Goal: Task Accomplishment & Management: Complete application form

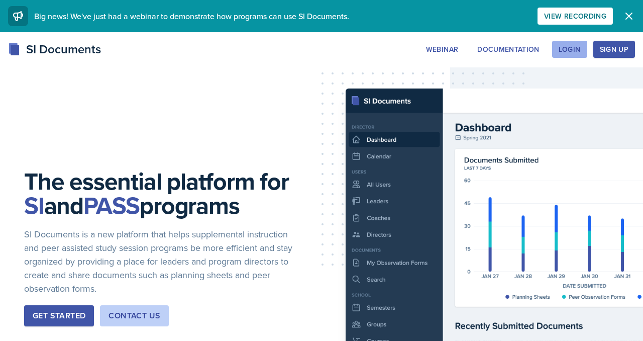
click at [559, 53] on div "Login" at bounding box center [570, 49] width 22 height 8
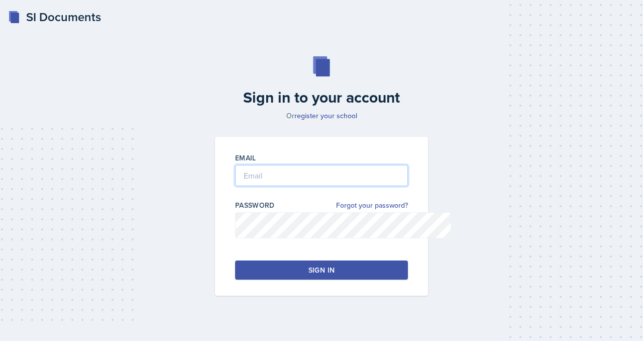
type input "[EMAIL_ADDRESS][DOMAIN_NAME]"
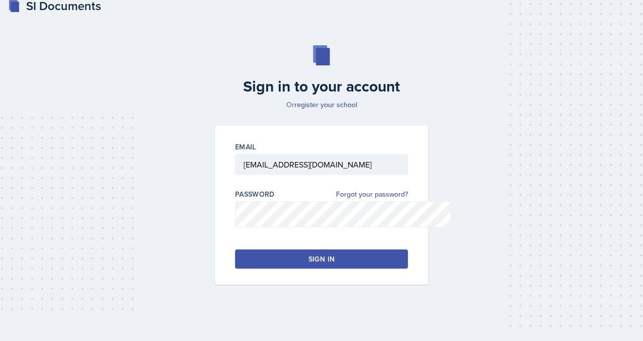
scroll to position [70, 0]
click at [379, 266] on button "Sign in" at bounding box center [321, 258] width 173 height 19
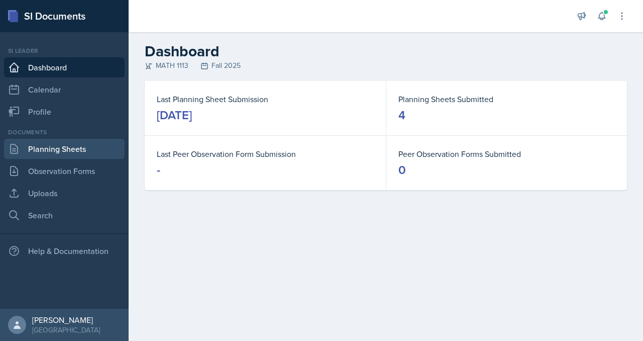
click at [47, 159] on link "Planning Sheets" at bounding box center [64, 149] width 121 height 20
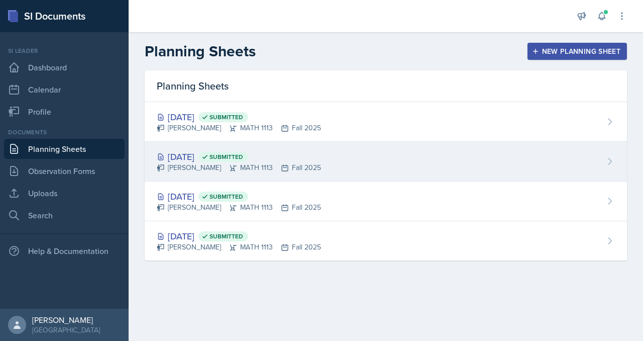
click at [421, 181] on div "[DATE] Submitted [PERSON_NAME] MATH 1113 Fall 2025" at bounding box center [386, 162] width 482 height 40
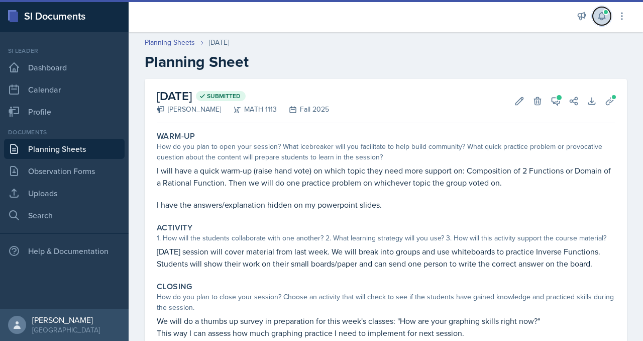
click at [598, 20] on icon at bounding box center [601, 17] width 7 height 8
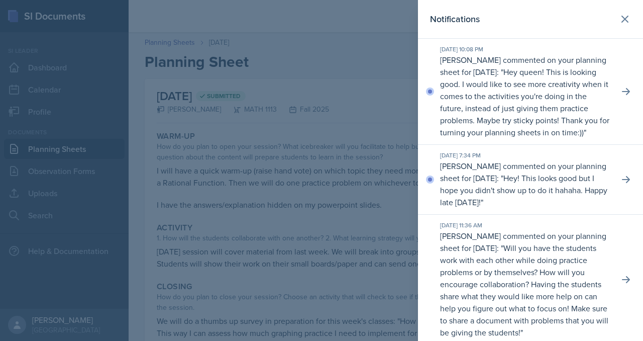
click at [528, 138] on p "Hey queen! This is looking good. I would like to see more creativity when it co…" at bounding box center [524, 101] width 169 height 71
click at [526, 207] on p "Hey! This looks good but I hope you didn't show up to do it hahaha. Happy late …" at bounding box center [523, 189] width 167 height 35
click at [621, 184] on icon at bounding box center [626, 179] width 10 height 10
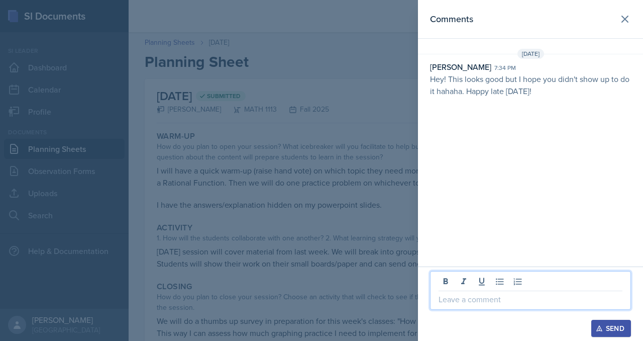
click at [438, 293] on p at bounding box center [530, 299] width 184 height 12
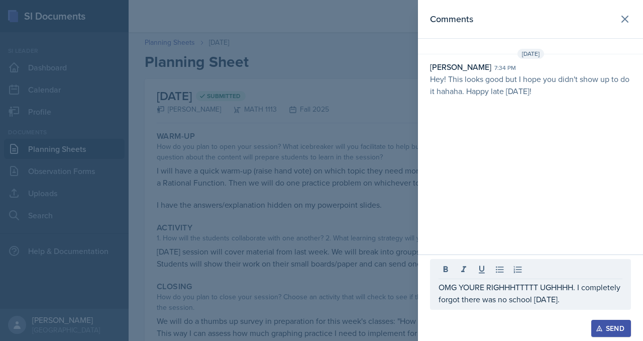
click at [596, 324] on icon "button" at bounding box center [599, 327] width 7 height 7
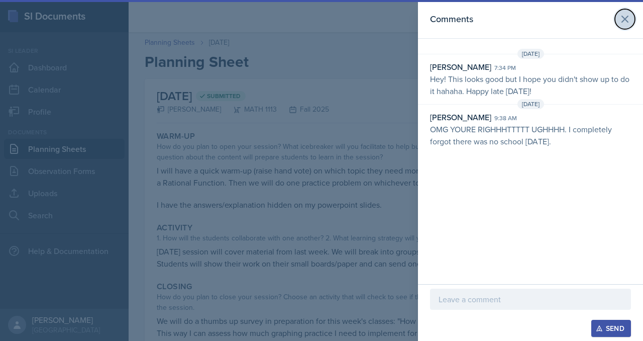
click at [622, 22] on icon at bounding box center [625, 19] width 6 height 6
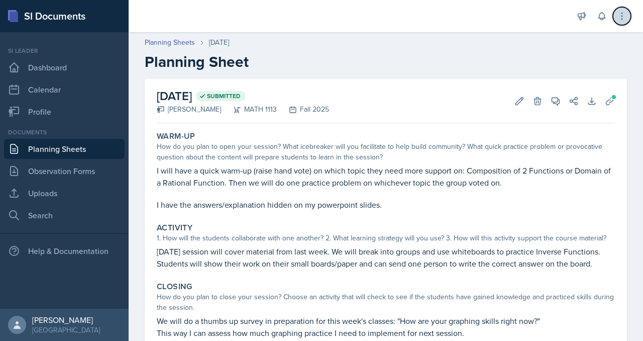
click at [617, 21] on icon at bounding box center [622, 16] width 10 height 10
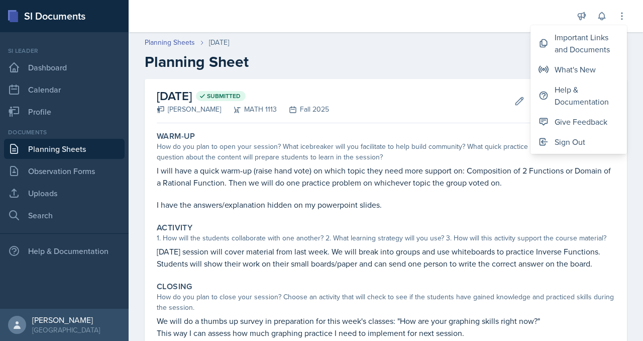
click at [424, 123] on div "[DATE] Submitted [PERSON_NAME] MATH 1113 Fall 2025 Edit Delete View Comments Co…" at bounding box center [386, 101] width 458 height 44
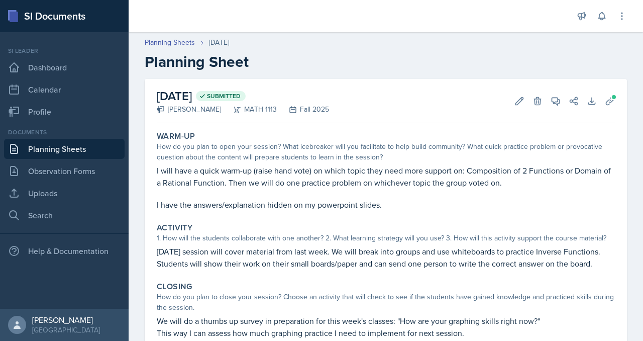
click at [73, 159] on link "Planning Sheets" at bounding box center [64, 149] width 121 height 20
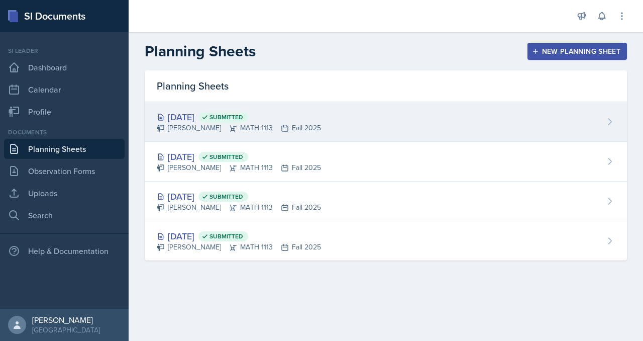
click at [221, 124] on div "[DATE] Submitted" at bounding box center [239, 117] width 164 height 14
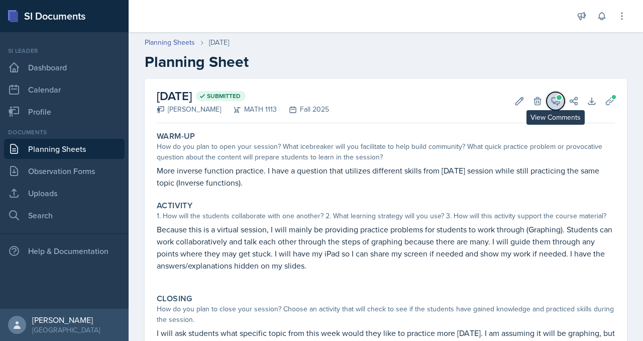
click at [557, 100] on span at bounding box center [559, 97] width 5 height 5
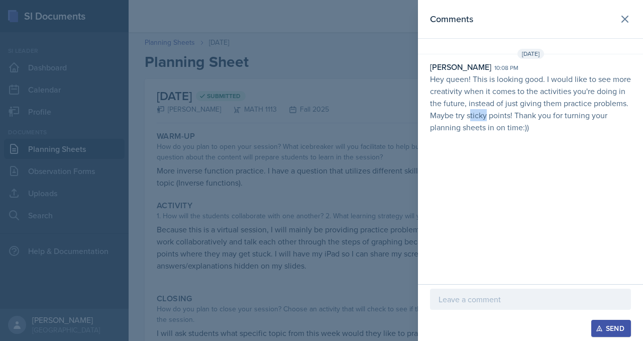
drag, startPoint x: 474, startPoint y: 146, endPoint x: 497, endPoint y: 146, distance: 23.1
click at [496, 133] on p "Hey queen! This is looking good. I would like to see more creativity when it co…" at bounding box center [530, 103] width 201 height 60
click at [498, 133] on p "Hey queen! This is looking good. I would like to see more creativity when it co…" at bounding box center [530, 103] width 201 height 60
click at [620, 21] on icon at bounding box center [625, 19] width 12 height 12
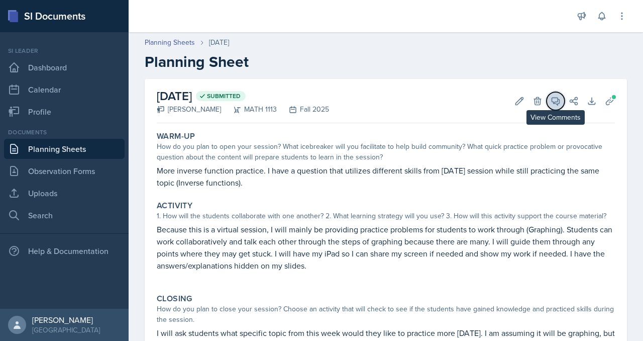
click at [552, 105] on icon at bounding box center [556, 101] width 8 height 8
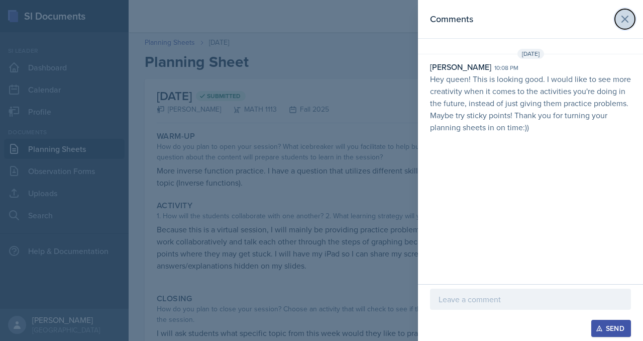
click at [626, 13] on button at bounding box center [625, 19] width 20 height 20
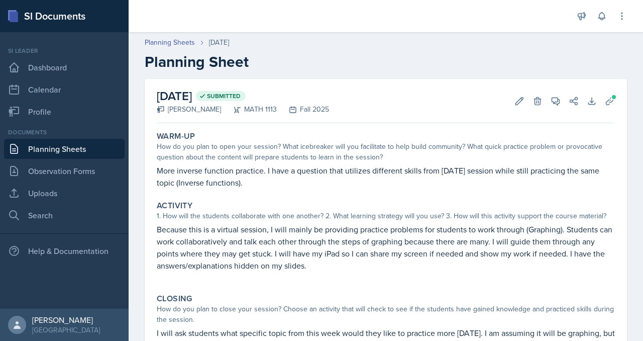
click at [69, 159] on link "Planning Sheets" at bounding box center [64, 149] width 121 height 20
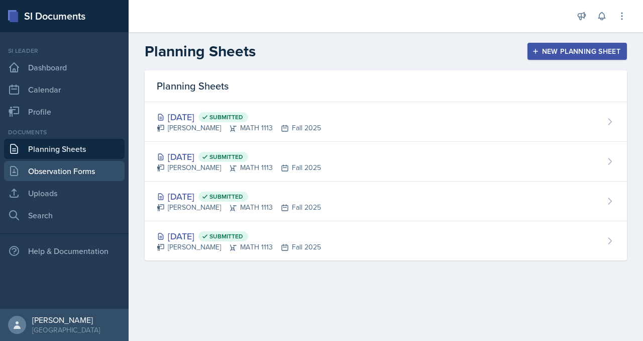
click at [69, 181] on link "Observation Forms" at bounding box center [64, 171] width 121 height 20
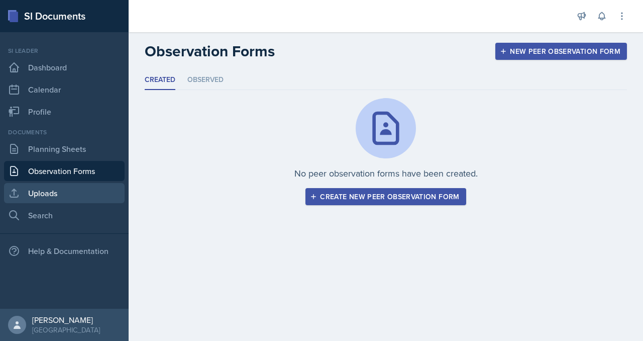
click at [67, 203] on link "Uploads" at bounding box center [64, 193] width 121 height 20
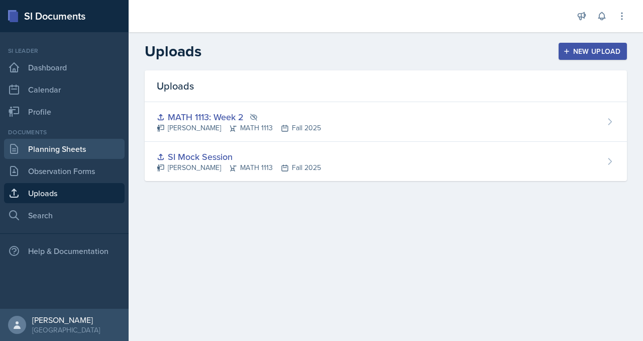
click at [90, 159] on link "Planning Sheets" at bounding box center [64, 149] width 121 height 20
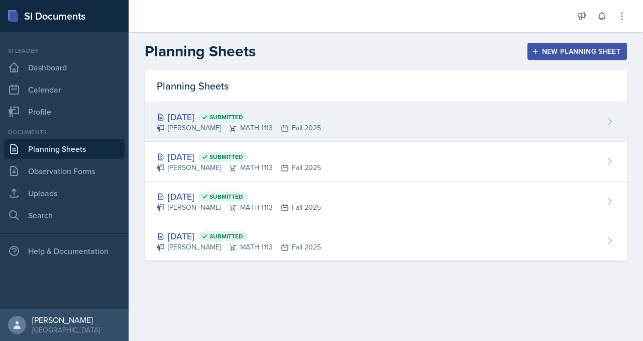
click at [432, 141] on div "[DATE] Submitted [PERSON_NAME] MATH 1113 Fall 2025" at bounding box center [386, 122] width 482 height 40
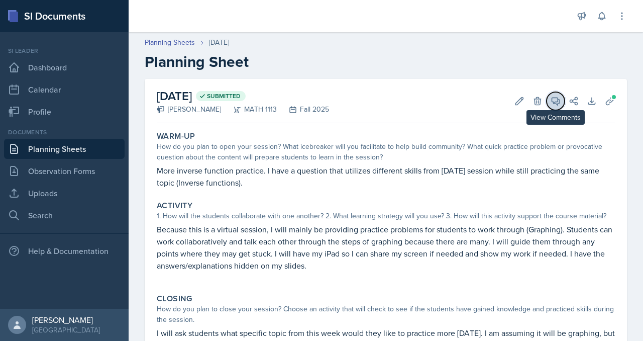
click at [552, 105] on icon at bounding box center [556, 101] width 8 height 8
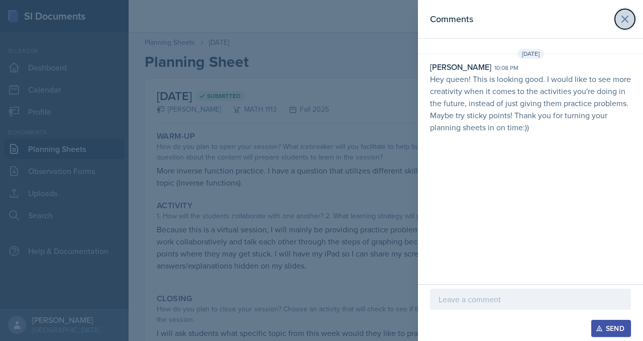
click at [622, 22] on icon at bounding box center [625, 19] width 6 height 6
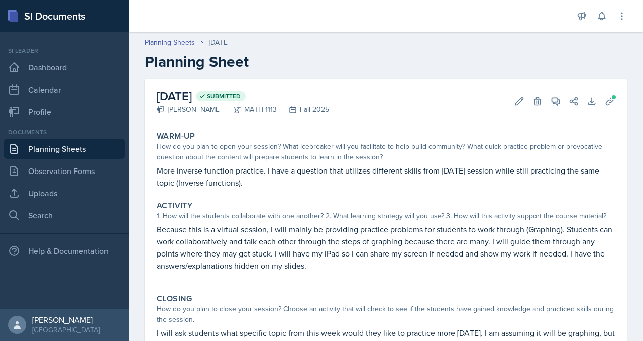
click at [70, 159] on link "Planning Sheets" at bounding box center [64, 149] width 121 height 20
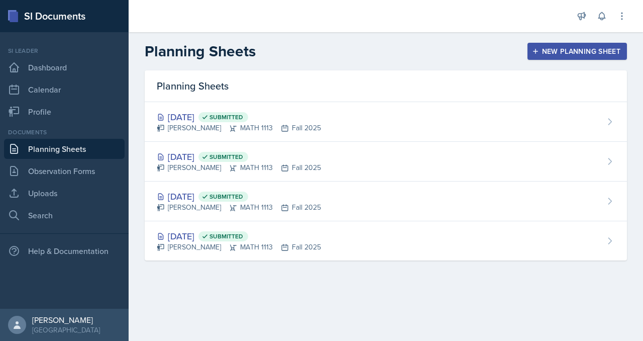
click at [540, 55] on div "New Planning Sheet" at bounding box center [577, 51] width 86 height 8
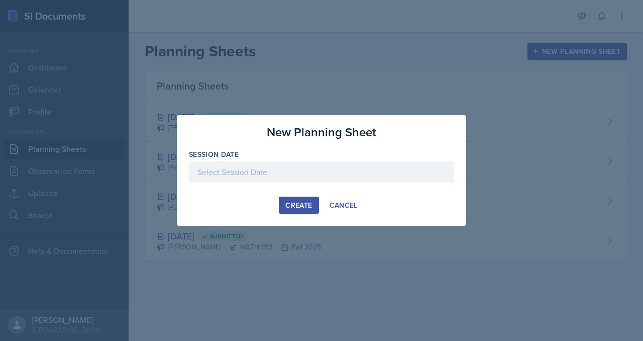
click at [308, 171] on div at bounding box center [321, 171] width 265 height 21
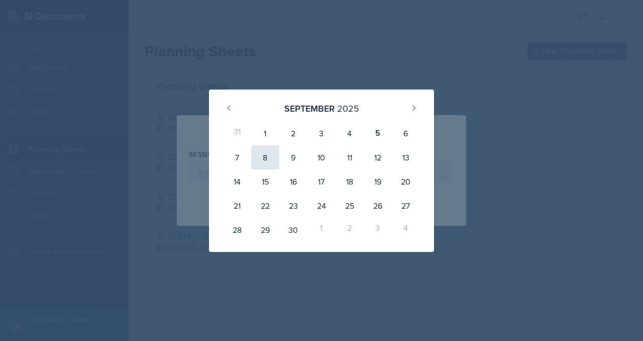
click at [251, 157] on div "8" at bounding box center [265, 157] width 28 height 24
type input "[DATE]"
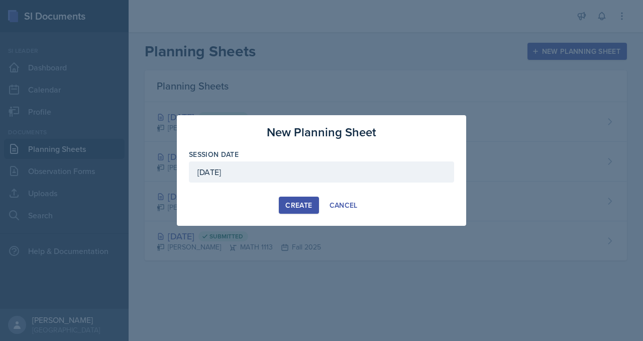
click at [299, 208] on div "Create" at bounding box center [298, 205] width 27 height 8
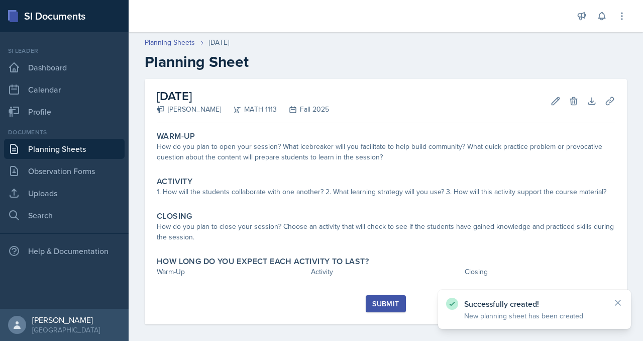
click at [102, 159] on link "Planning Sheets" at bounding box center [64, 149] width 121 height 20
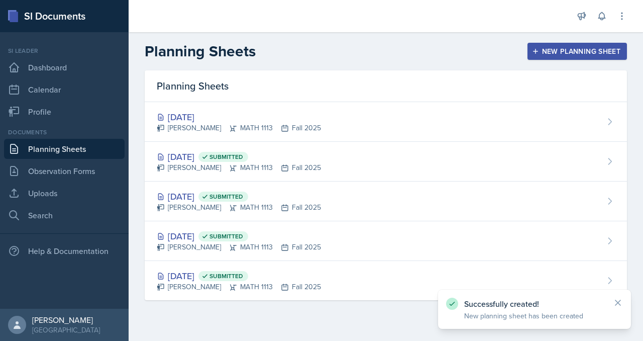
click at [534, 55] on div "New Planning Sheet" at bounding box center [577, 51] width 86 height 8
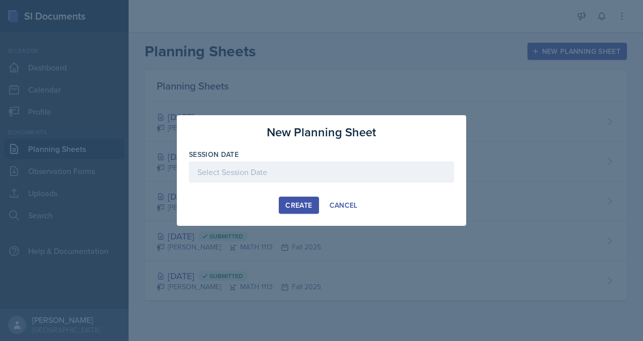
click at [300, 172] on div at bounding box center [321, 171] width 265 height 21
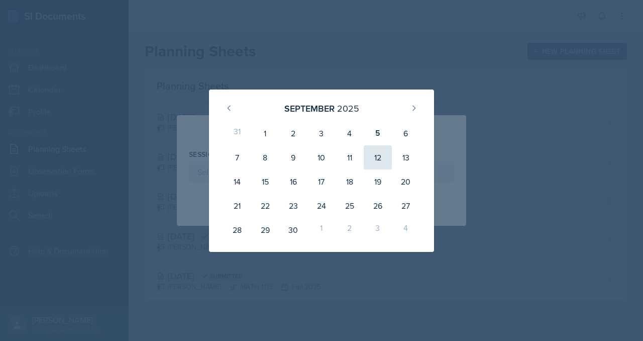
click at [392, 162] on div "12" at bounding box center [378, 157] width 28 height 24
type input "[DATE]"
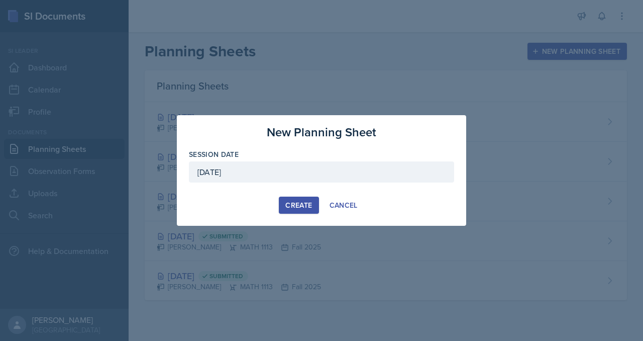
click at [285, 209] on div "Create" at bounding box center [298, 205] width 27 height 8
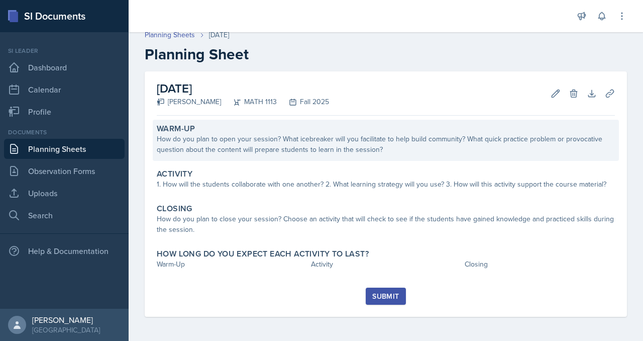
scroll to position [121, 0]
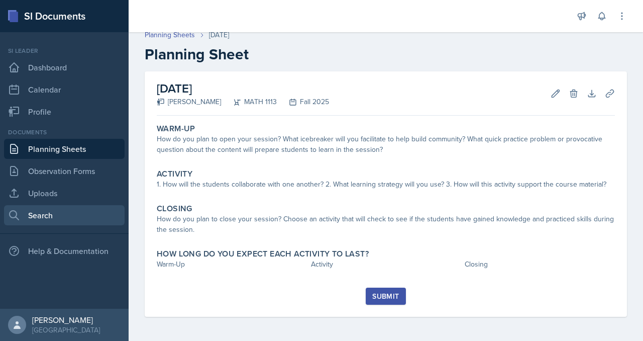
click at [52, 225] on link "Search" at bounding box center [64, 215] width 121 height 20
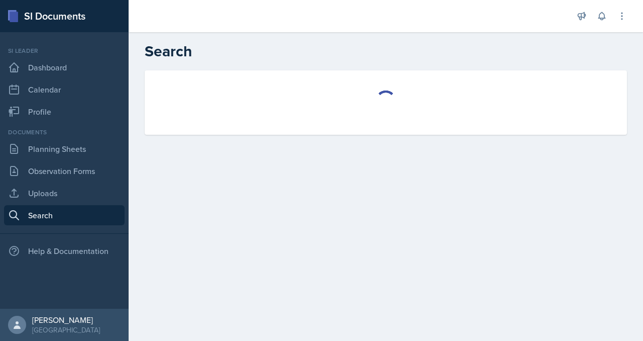
select select "all"
select select "1"
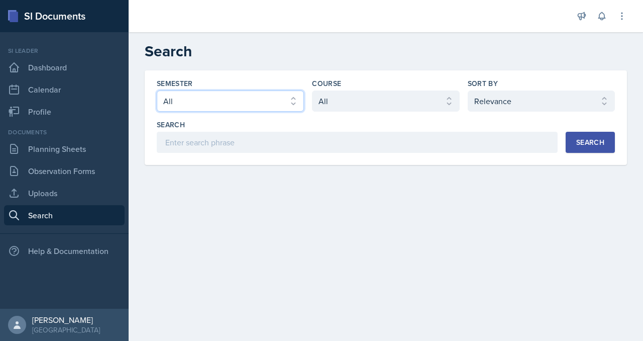
click at [249, 112] on select "Select semester All Fall 2025 Summer 2025 Spring 2025 Fall 2024 Summer 2024 Spr…" at bounding box center [230, 100] width 147 height 21
select select "2bed604d-1099-4043-b1bc-2365e8740244"
click at [196, 112] on select "Select semester All Fall 2025 Summer 2025 Spring 2025 Fall 2024 Summer 2024 Spr…" at bounding box center [230, 100] width 147 height 21
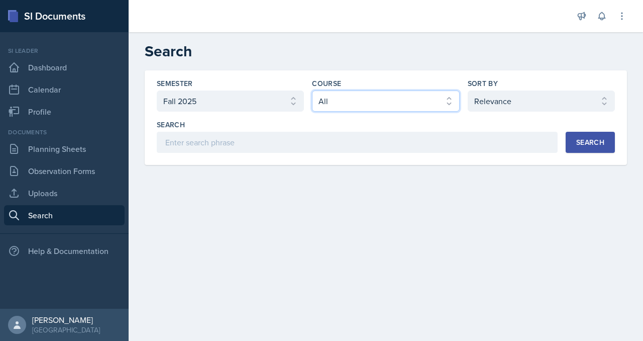
click at [343, 112] on select "Select course All ACCT 2101 ACCT 2102 ACCT 4050 ANTH 1102 ANTH 3301 ARCH 1000 A…" at bounding box center [385, 100] width 147 height 21
select select "3c4b3565-585b-46e2-bb66-4719410f632f"
click at [337, 112] on select "Select course All ACCT 2101 ACCT 2102 ACCT 4050 ANTH 1102 ANTH 3301 ARCH 1000 A…" at bounding box center [385, 100] width 147 height 21
click at [576, 146] on div "Search" at bounding box center [590, 142] width 28 height 8
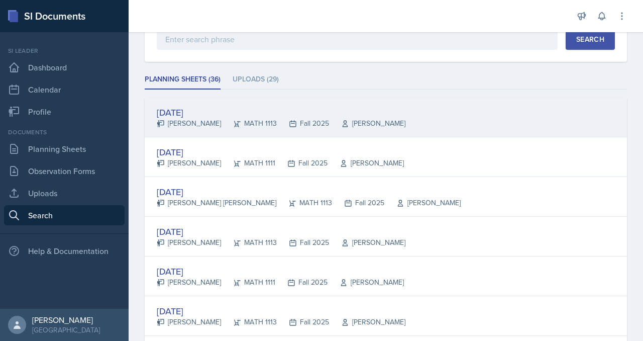
scroll to position [118, 0]
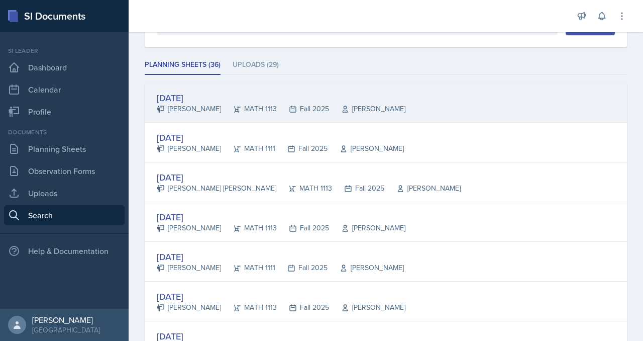
click at [234, 104] on div "[DATE]" at bounding box center [281, 98] width 249 height 14
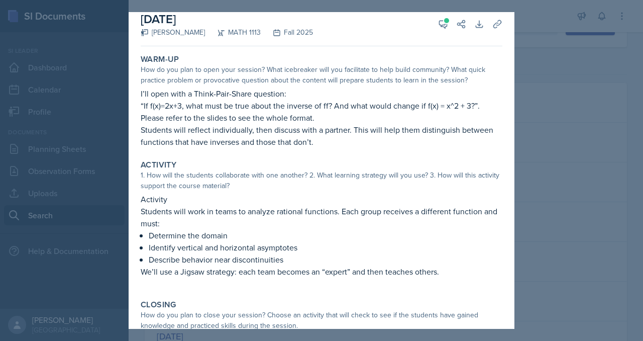
scroll to position [0, 0]
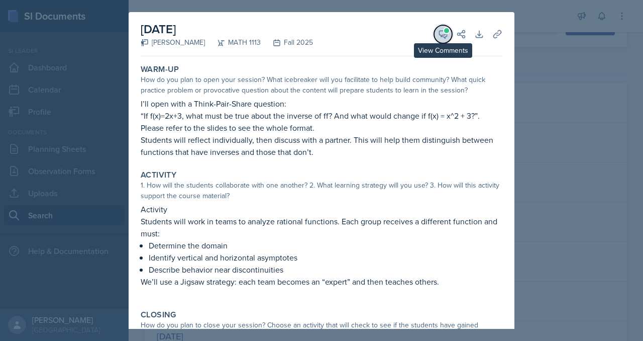
click at [448, 39] on icon at bounding box center [443, 34] width 10 height 10
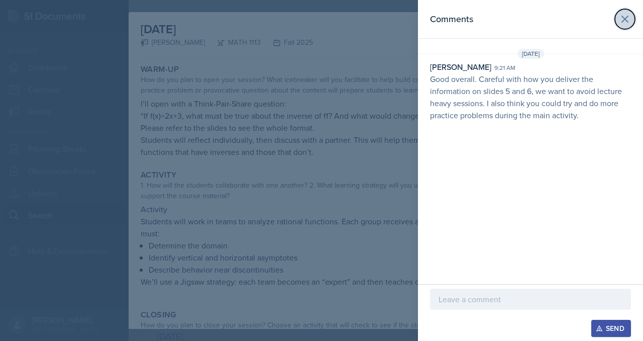
click at [624, 24] on icon at bounding box center [625, 19] width 12 height 12
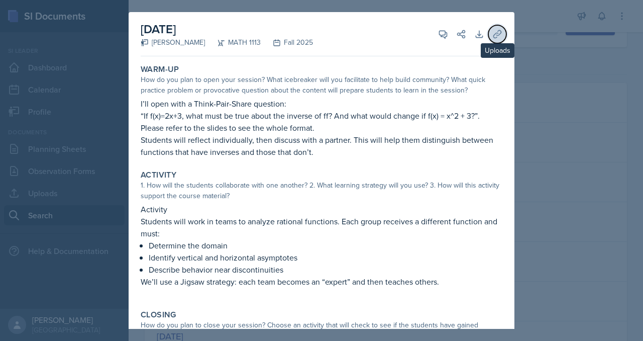
click at [502, 39] on icon at bounding box center [497, 34] width 10 height 10
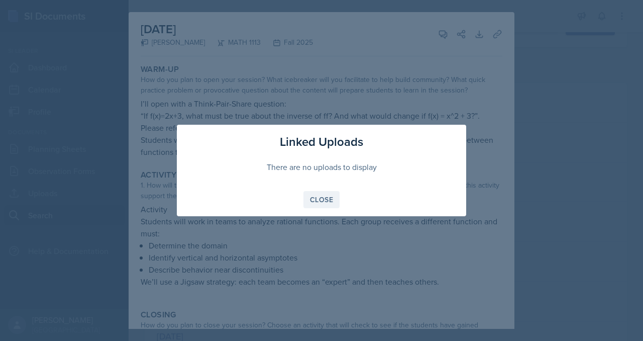
click at [328, 201] on div "Close" at bounding box center [321, 199] width 23 height 8
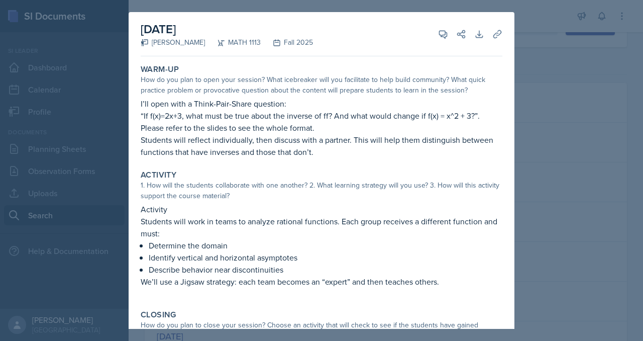
click at [465, 109] on p "I’ll open with a Think-Pair-Share question:" at bounding box center [322, 103] width 362 height 12
click at [141, 48] on div "[PERSON_NAME]" at bounding box center [173, 42] width 64 height 11
click at [261, 48] on div "Fall 2025" at bounding box center [287, 42] width 52 height 11
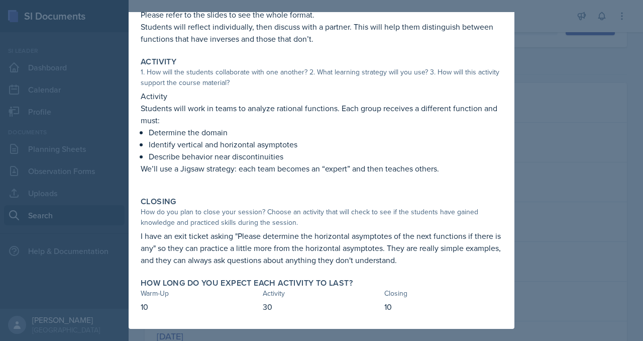
scroll to position [226, 0]
click at [245, 162] on p "We’ll use a Jigsaw strategy: each team becomes an “expert” and then teaches oth…" at bounding box center [322, 168] width 362 height 12
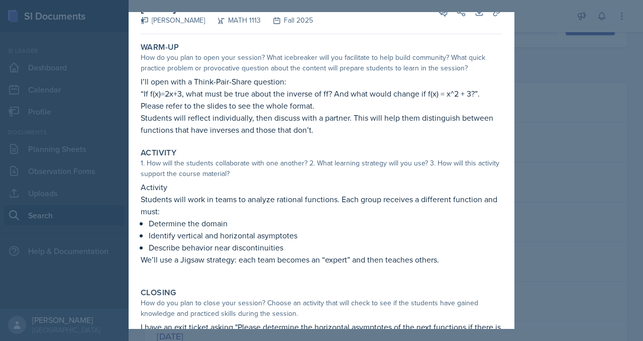
scroll to position [0, 0]
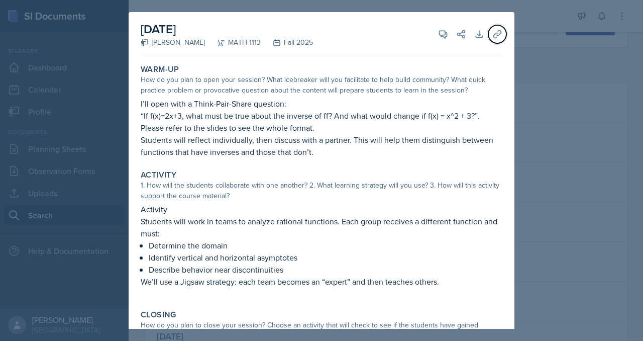
click at [502, 39] on icon at bounding box center [497, 34] width 10 height 10
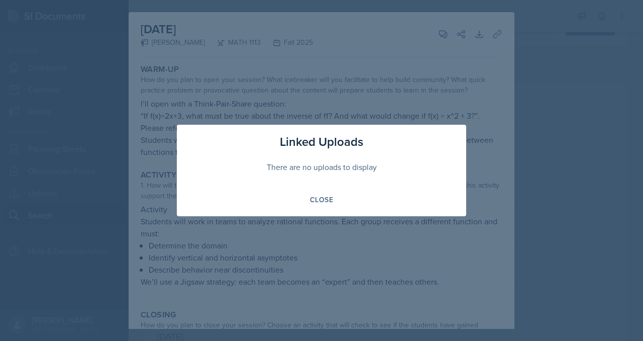
click at [540, 42] on div at bounding box center [321, 170] width 643 height 341
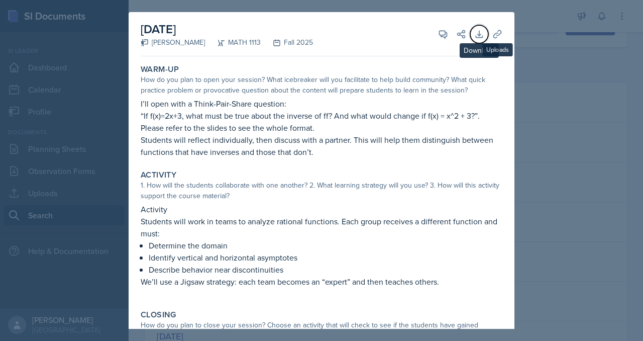
click at [484, 38] on icon at bounding box center [479, 34] width 10 height 10
click at [605, 77] on div at bounding box center [321, 170] width 643 height 341
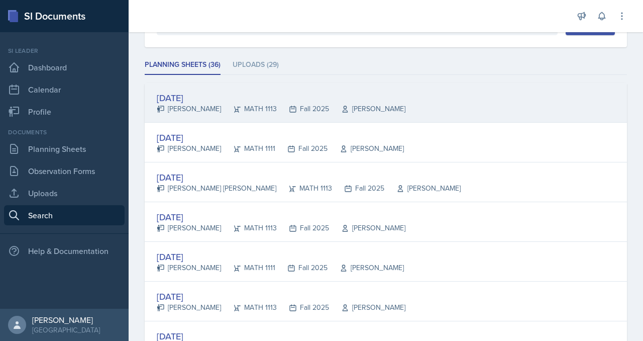
click at [244, 104] on div "[DATE]" at bounding box center [281, 98] width 249 height 14
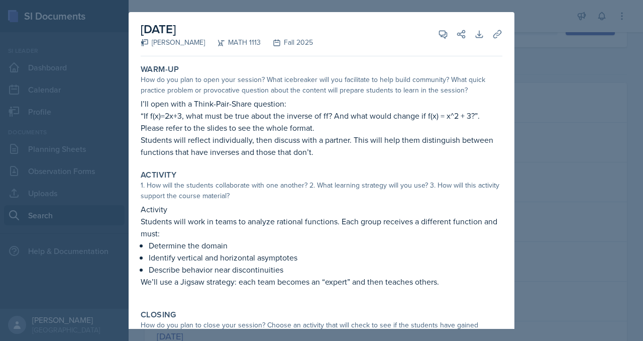
click at [601, 119] on div at bounding box center [321, 170] width 643 height 341
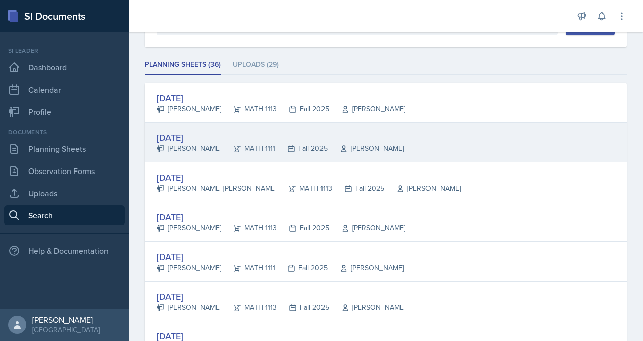
click at [215, 144] on div "[DATE]" at bounding box center [280, 138] width 247 height 14
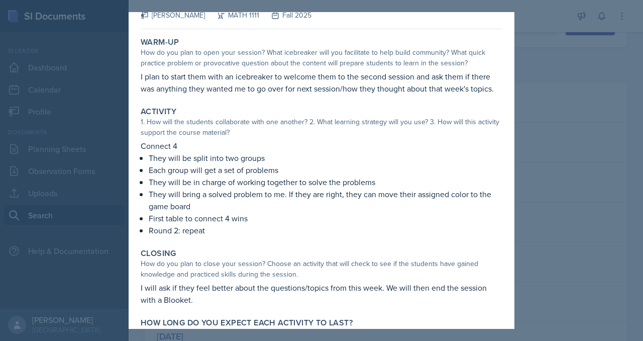
scroll to position [27, 0]
click at [582, 152] on div at bounding box center [321, 170] width 643 height 341
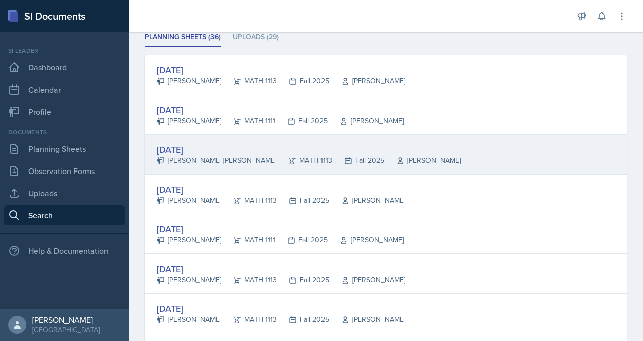
scroll to position [147, 0]
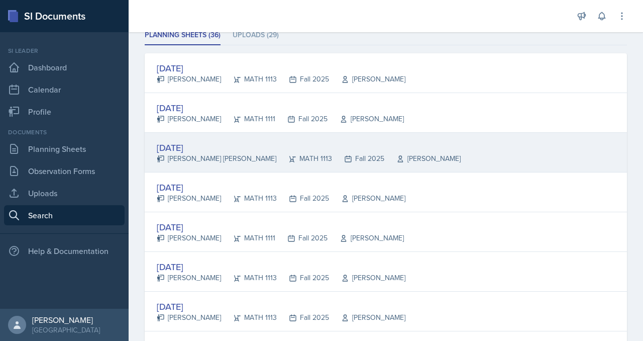
click at [272, 154] on div "[DATE]" at bounding box center [309, 148] width 304 height 14
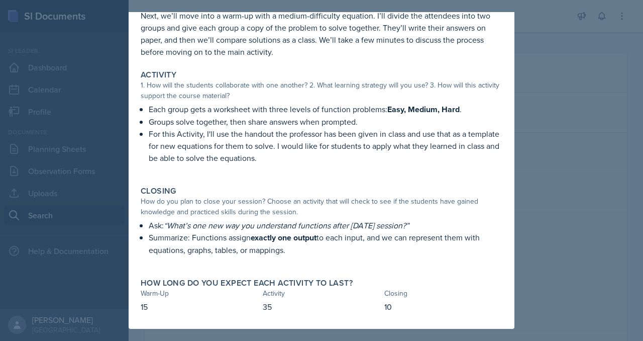
scroll to position [300, 0]
click at [586, 153] on div at bounding box center [321, 170] width 643 height 341
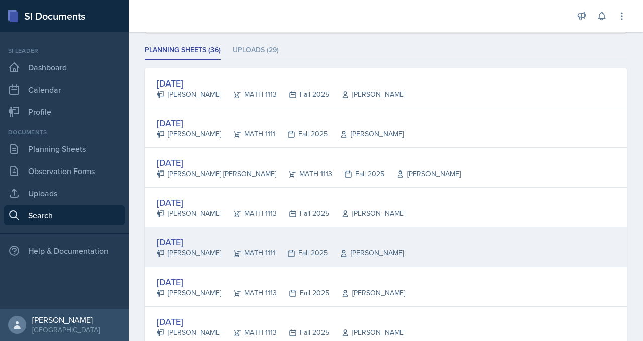
scroll to position [126, 0]
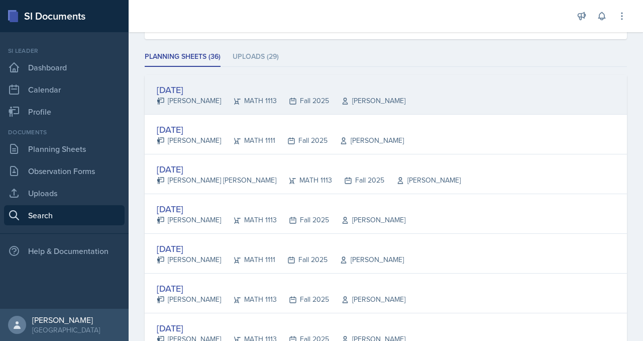
click at [237, 96] on div "[DATE]" at bounding box center [281, 90] width 249 height 14
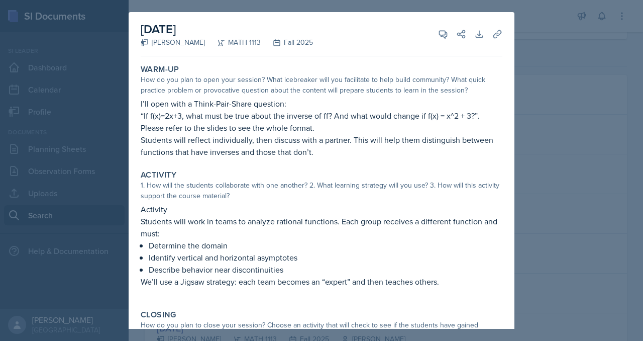
click at [625, 165] on div at bounding box center [321, 170] width 643 height 341
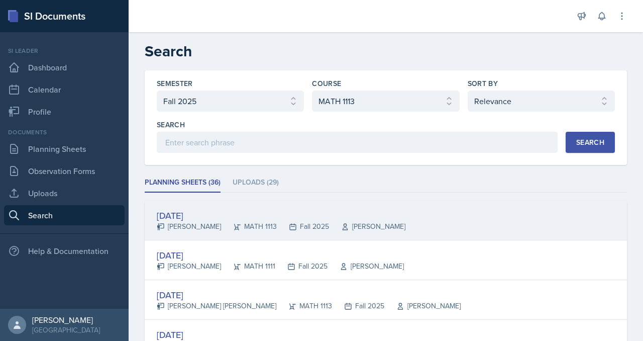
click at [226, 222] on div "[DATE]" at bounding box center [281, 215] width 249 height 14
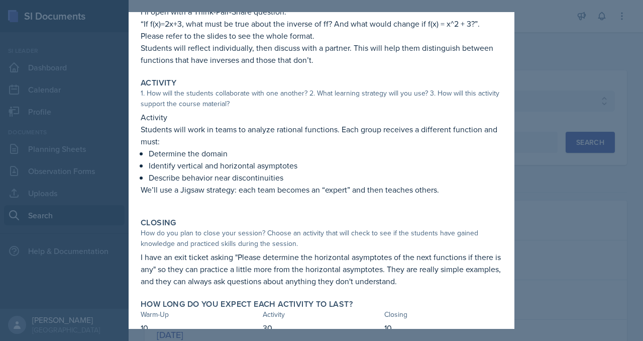
scroll to position [102, 0]
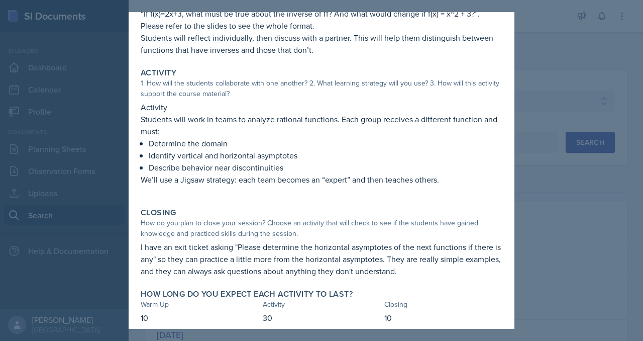
click at [612, 88] on div at bounding box center [321, 170] width 643 height 341
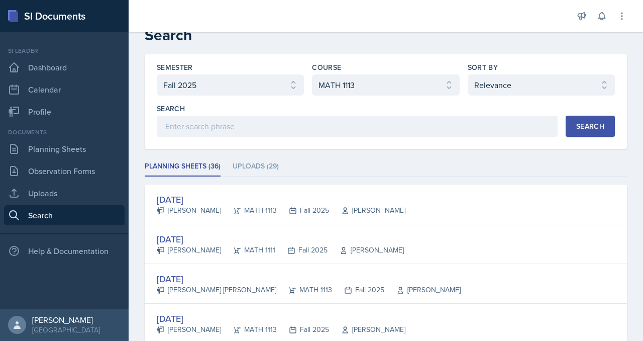
scroll to position [0, 0]
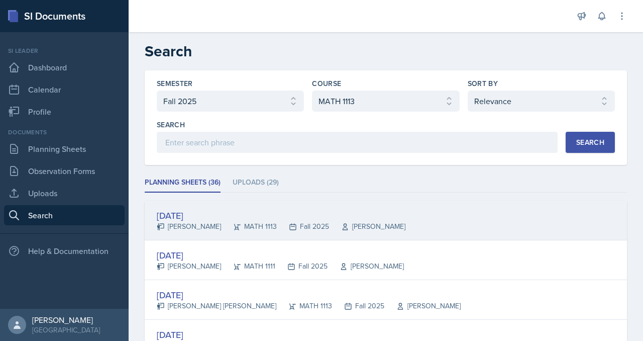
click at [241, 222] on div "[DATE]" at bounding box center [281, 215] width 249 height 14
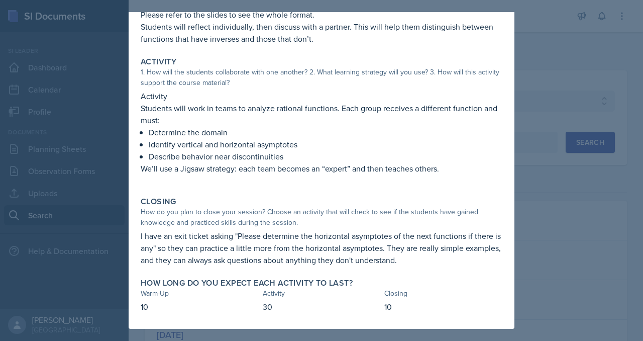
scroll to position [226, 0]
click at [595, 100] on div at bounding box center [321, 170] width 643 height 341
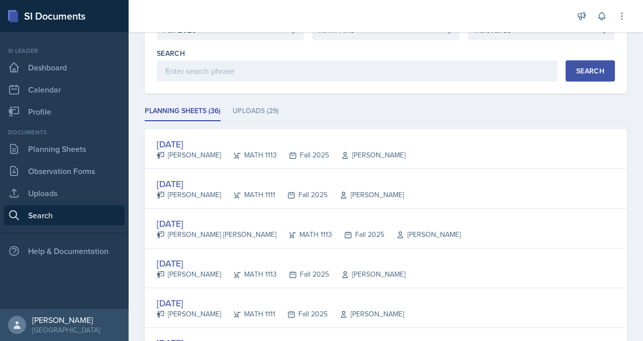
scroll to position [76, 0]
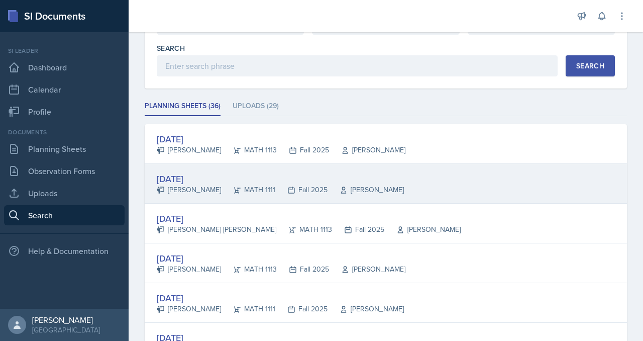
click at [243, 185] on div "[DATE]" at bounding box center [280, 179] width 247 height 14
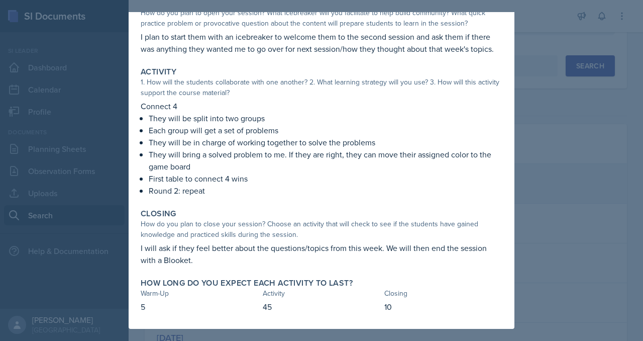
scroll to position [168, 0]
click at [582, 138] on div at bounding box center [321, 170] width 643 height 341
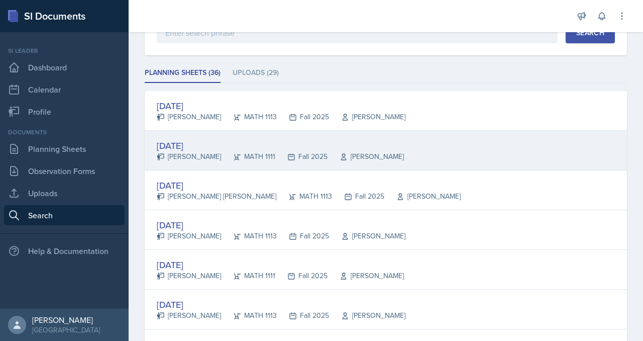
scroll to position [118, 0]
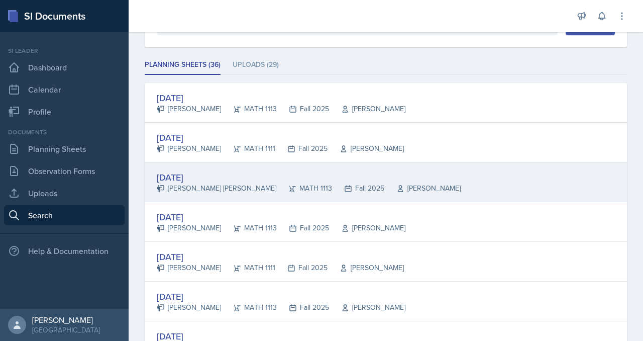
click at [247, 184] on div "[DATE]" at bounding box center [309, 177] width 304 height 14
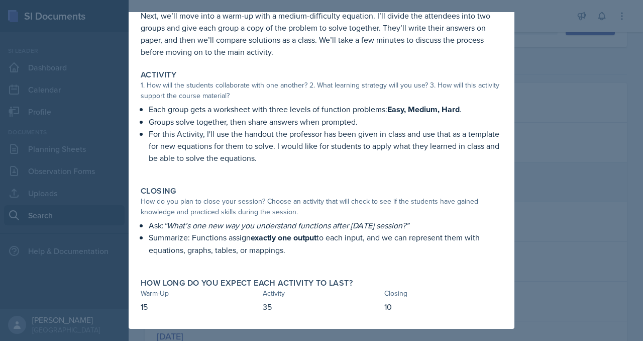
scroll to position [300, 0]
click at [610, 148] on div at bounding box center [321, 170] width 643 height 341
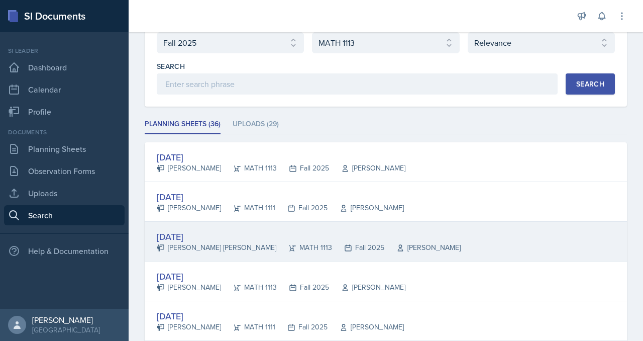
scroll to position [0, 0]
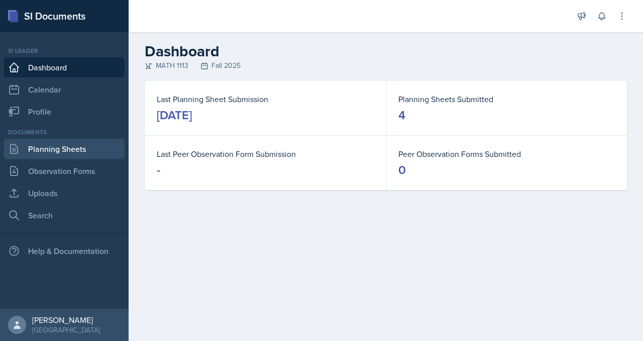
click at [57, 159] on link "Planning Sheets" at bounding box center [64, 149] width 121 height 20
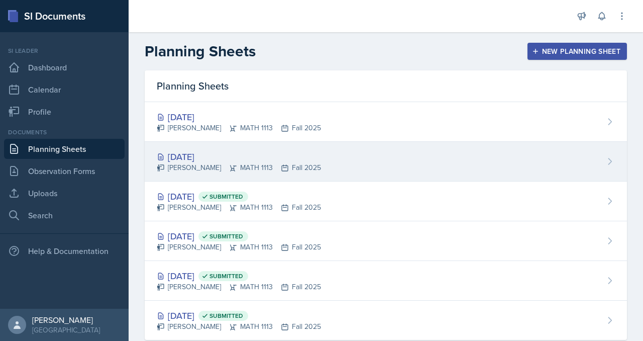
click at [226, 163] on div "[DATE]" at bounding box center [239, 157] width 164 height 14
click at [226, 193] on main "Planning Sheets New Planning Sheet Planning Sheets Sep 12th, 2025 Madison Villa…" at bounding box center [386, 186] width 514 height 308
